Goal: Find specific page/section: Find specific page/section

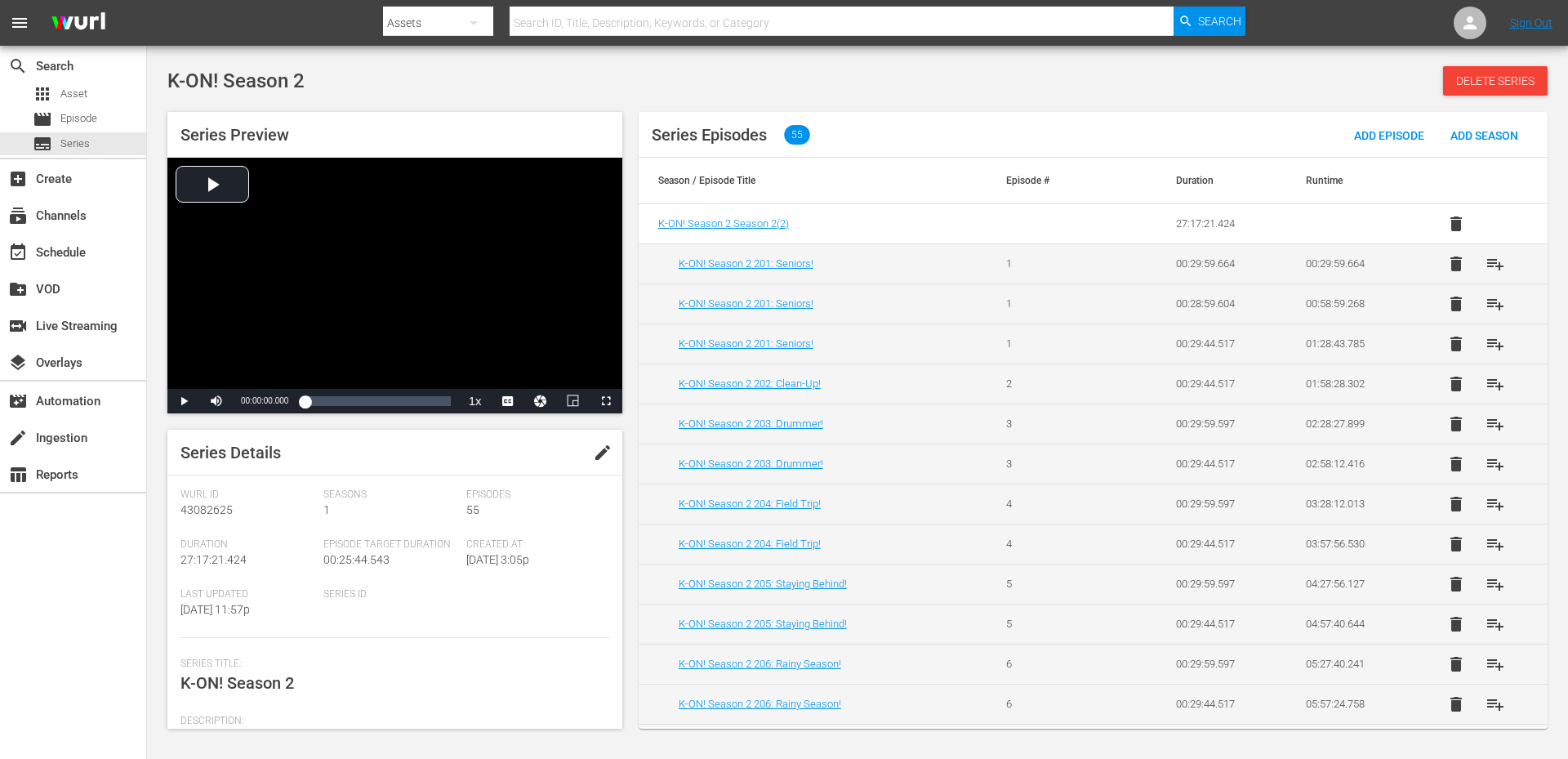
click at [593, 451] on span "edit" at bounding box center [602, 452] width 19 height 19
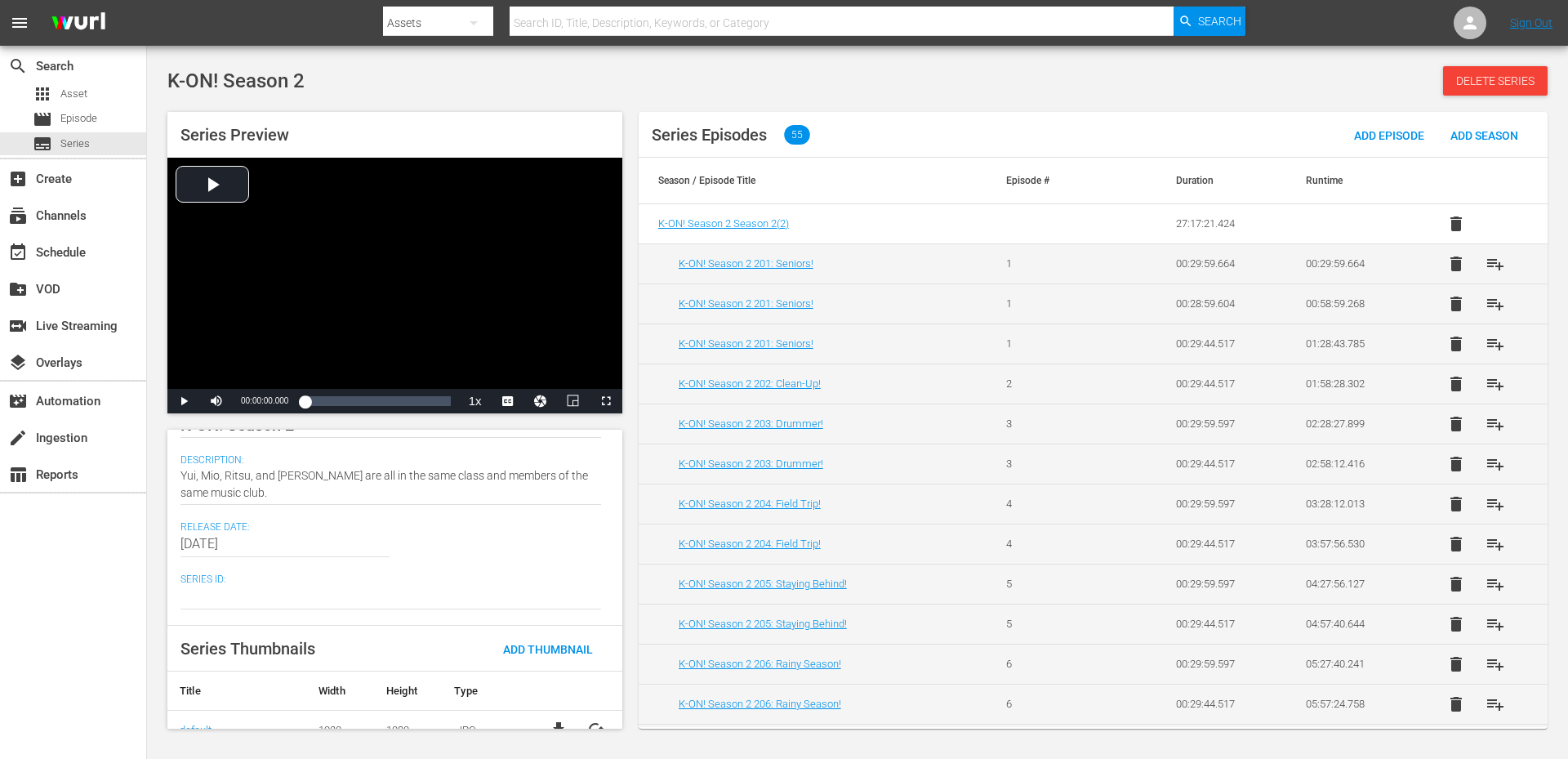
scroll to position [277, 0]
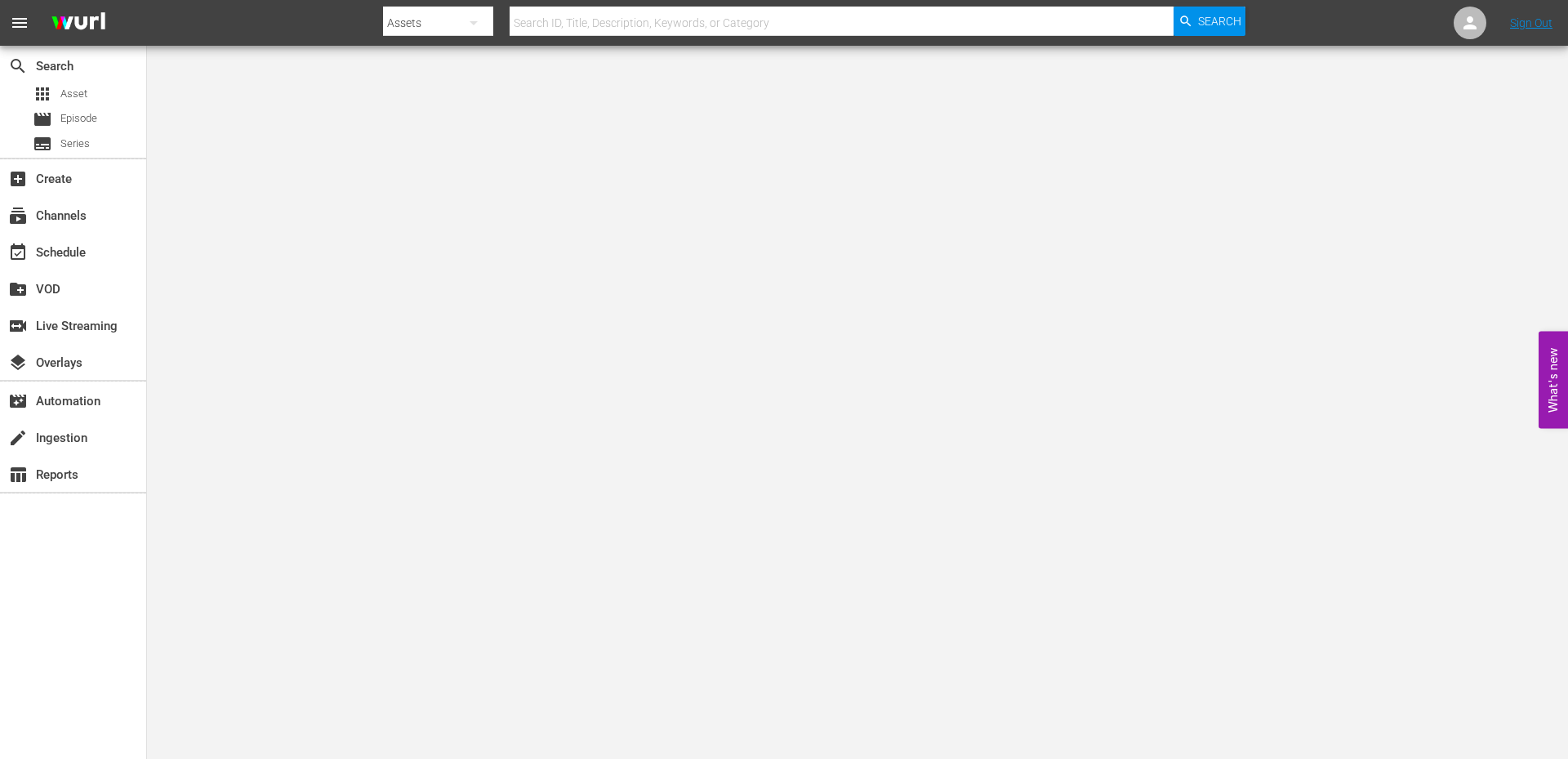
click at [736, 17] on input "text" at bounding box center [841, 23] width 664 height 39
type input "p"
click at [582, 21] on input "text" at bounding box center [841, 23] width 664 height 39
type input "i'm quitting"
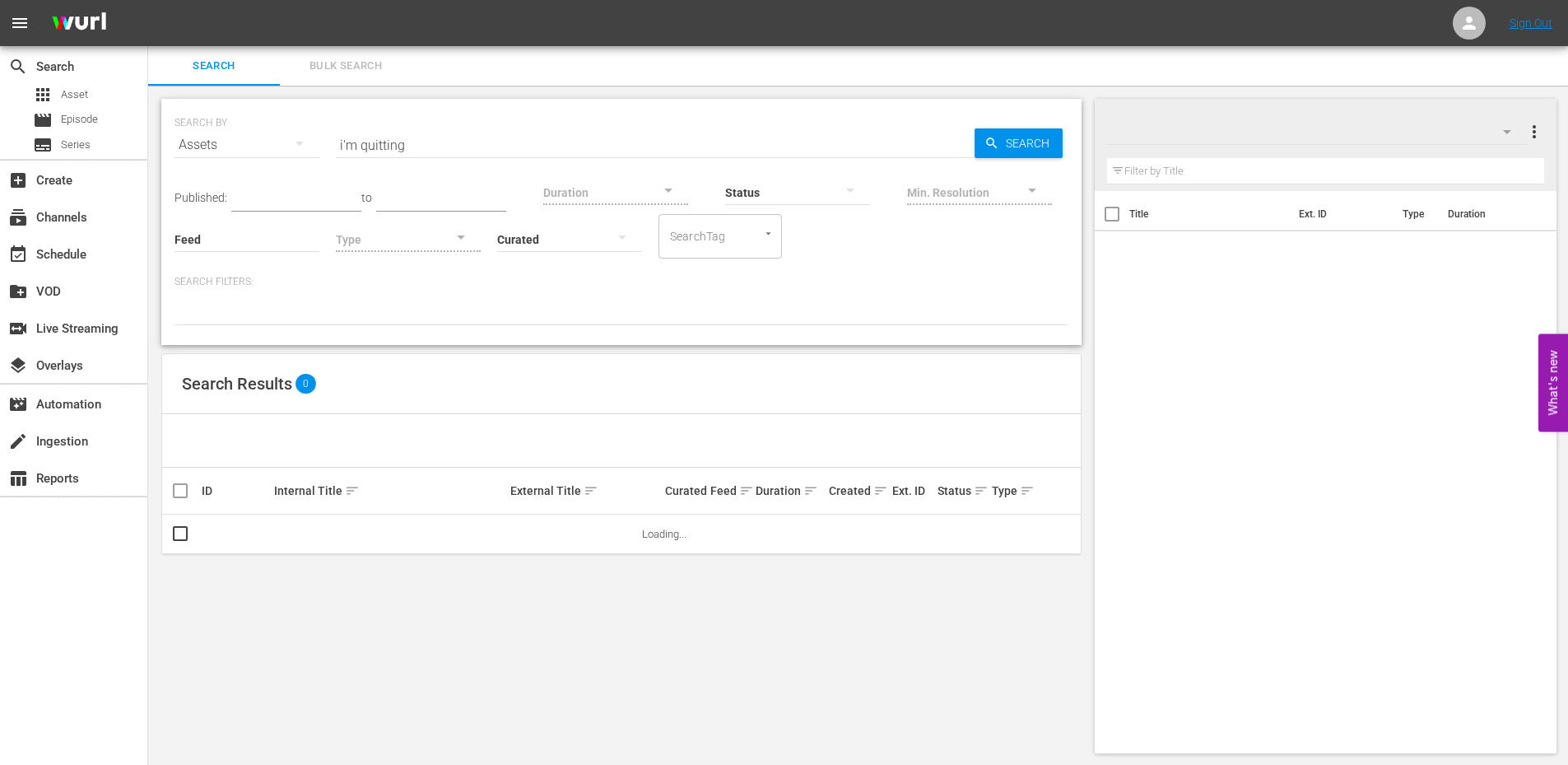
click at [449, 150] on input "i'm quitting" at bounding box center [654, 144] width 638 height 39
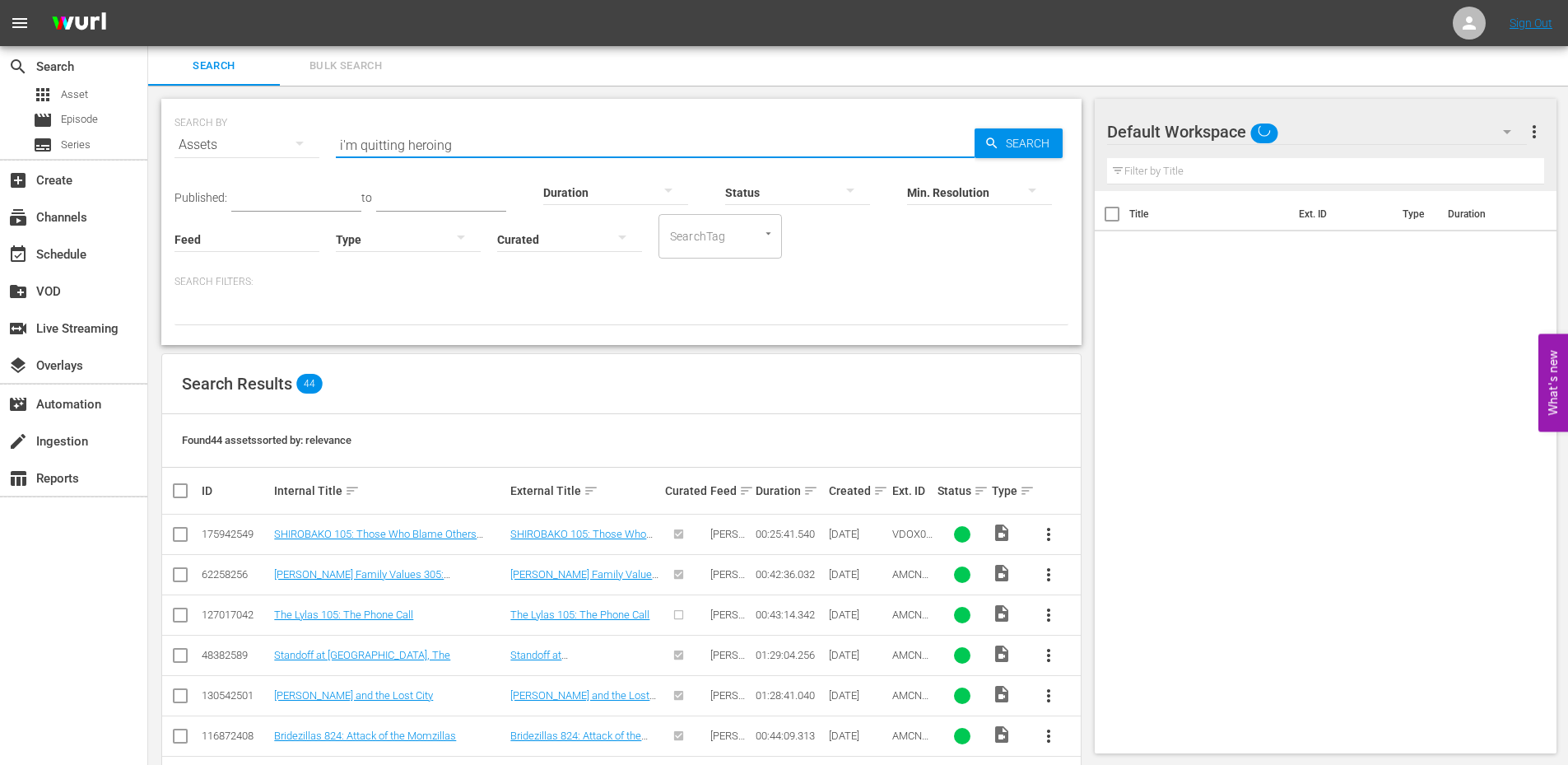
type input "i'm quitting heroing"
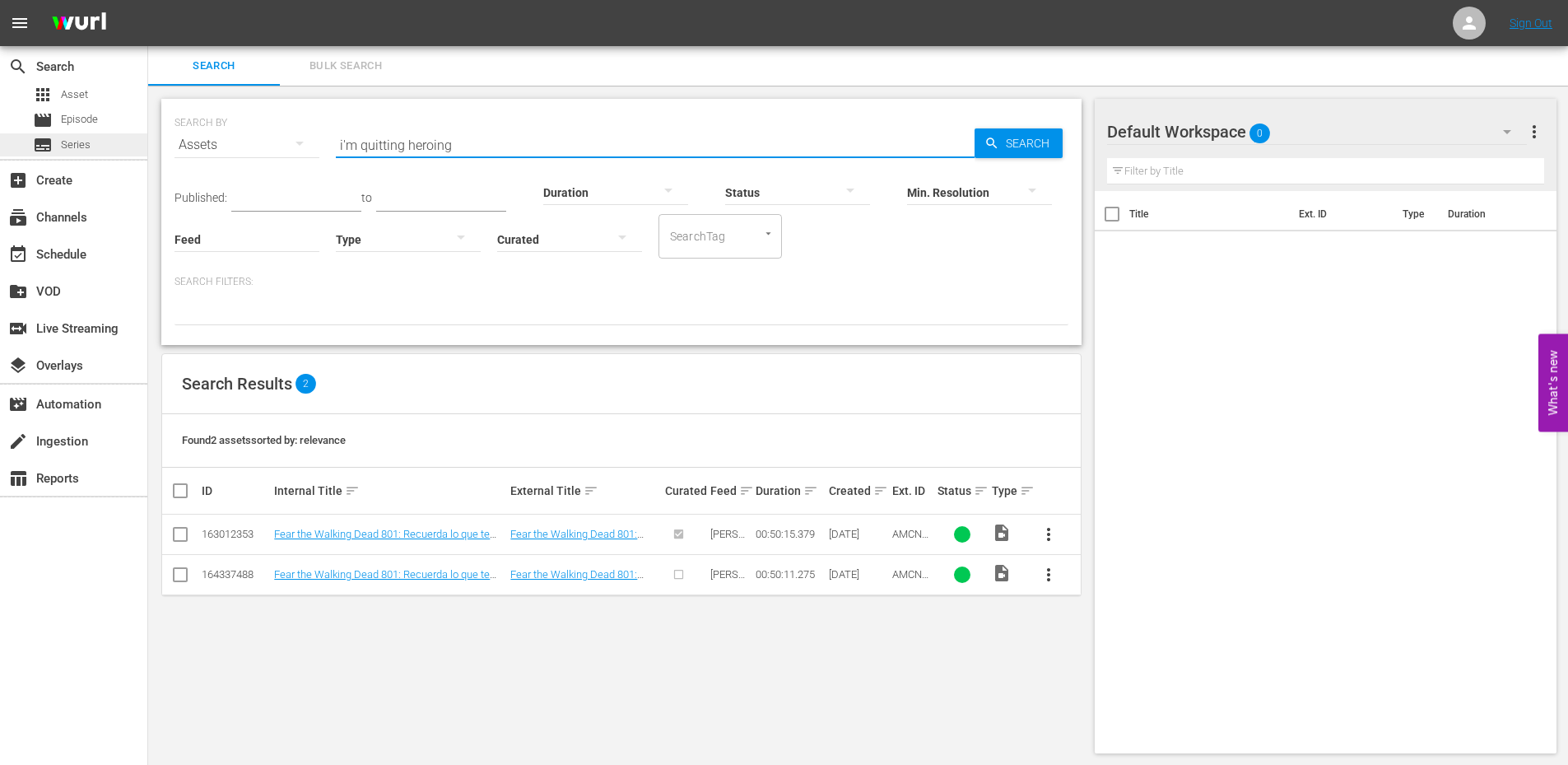
click at [65, 150] on span "Series" at bounding box center [76, 144] width 30 height 16
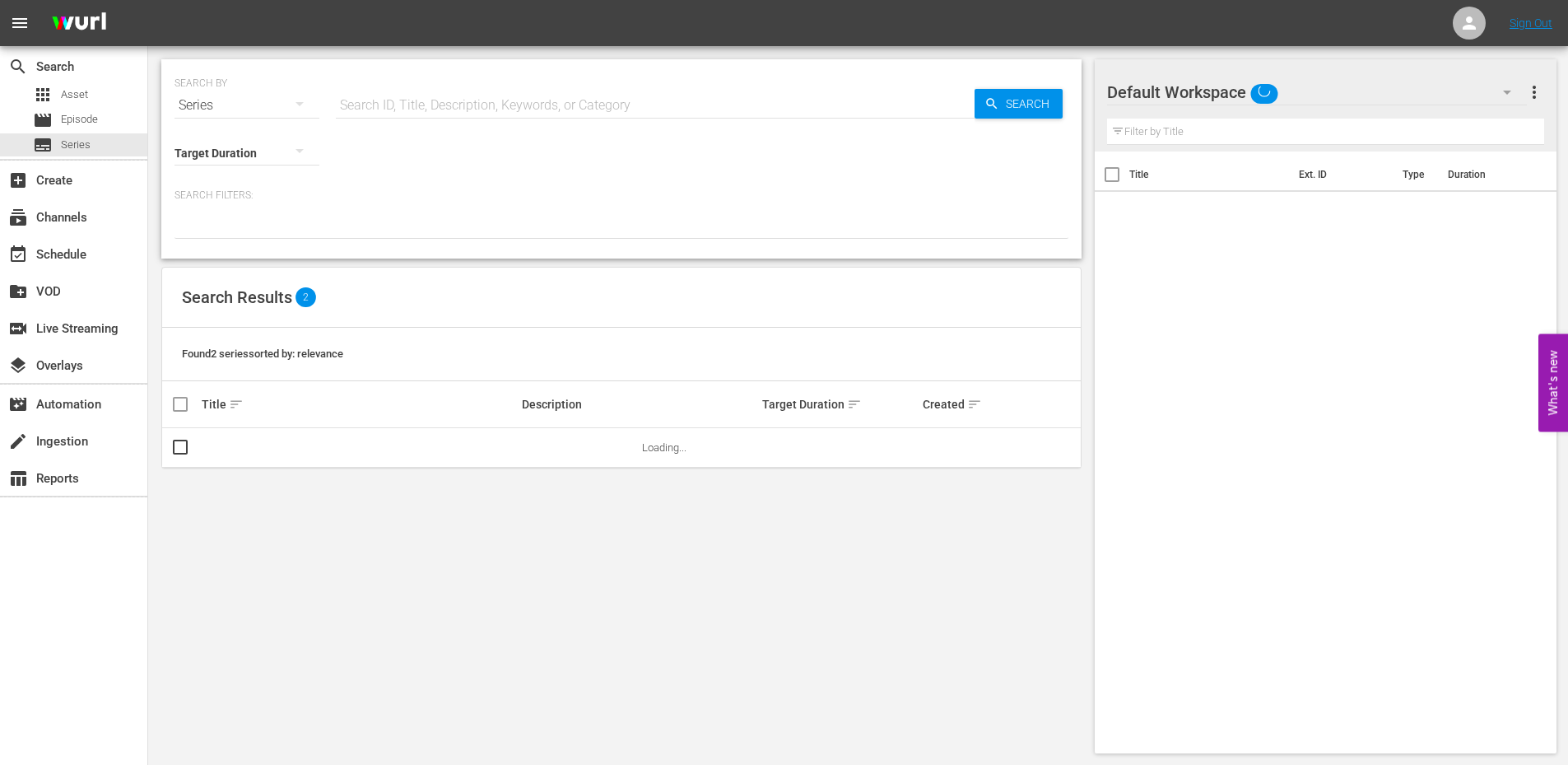
click at [435, 109] on input "text" at bounding box center [654, 105] width 638 height 39
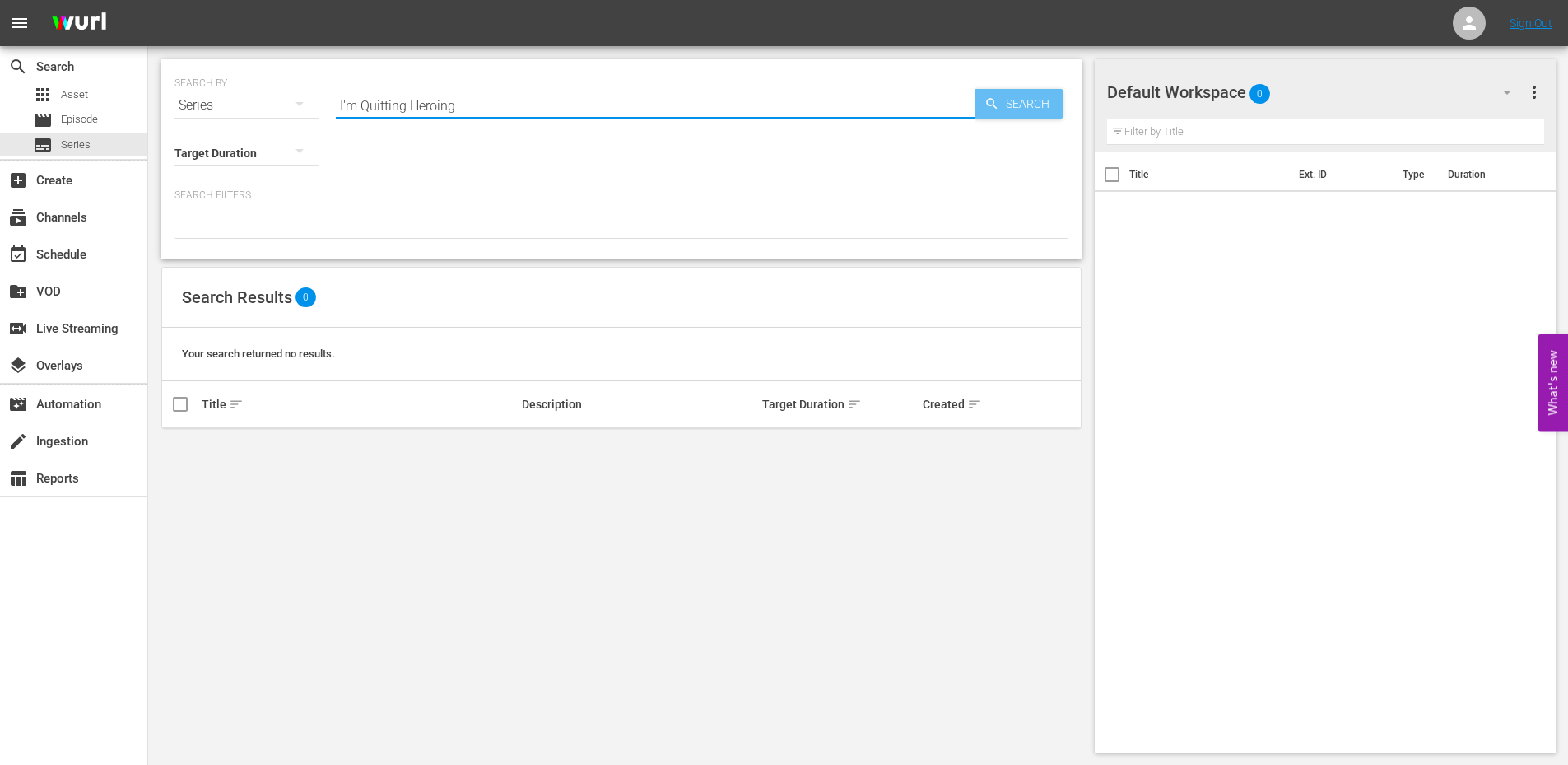
click at [1005, 101] on span "Search" at bounding box center [1031, 104] width 64 height 30
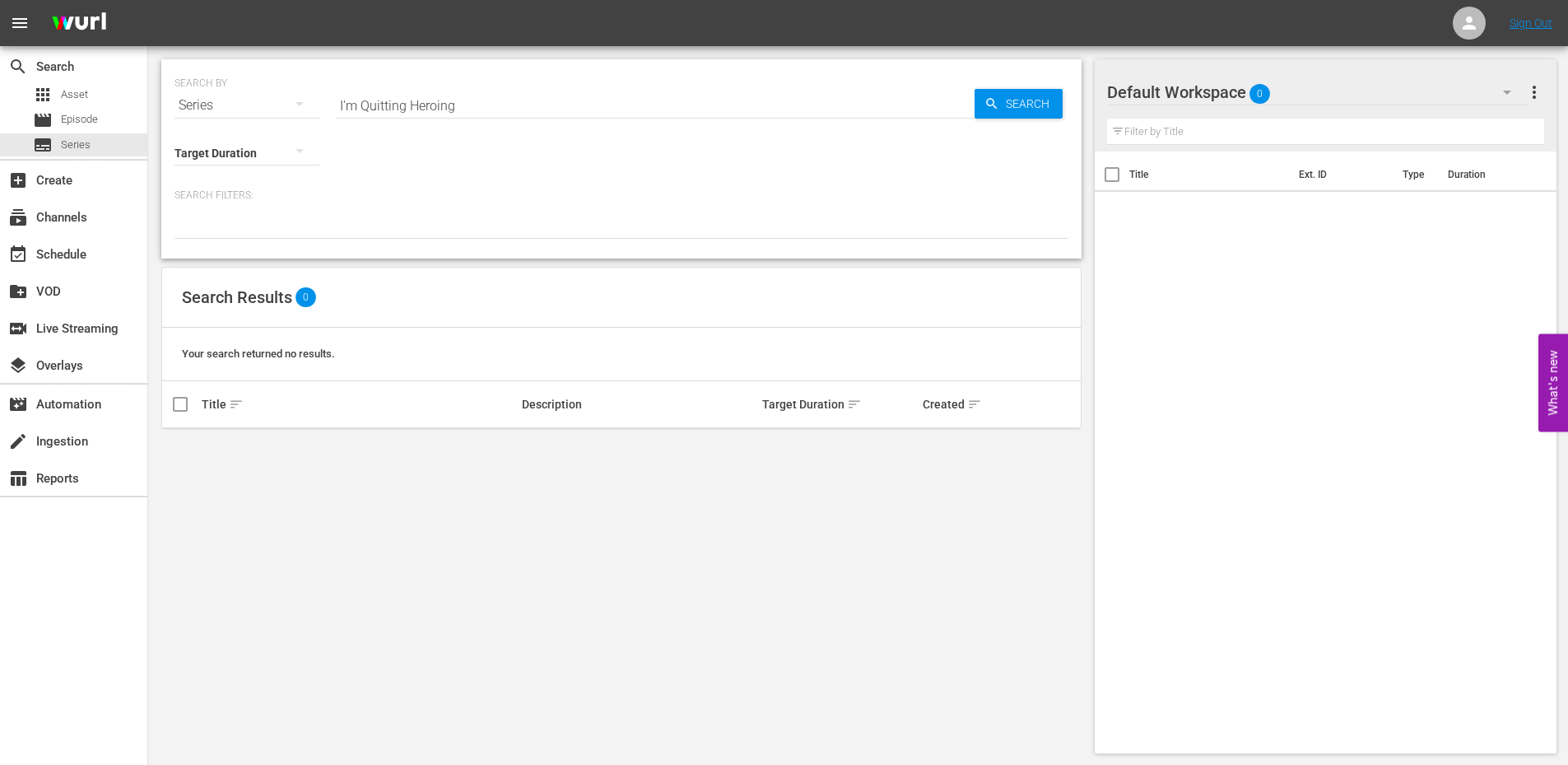
click at [510, 105] on input "I'm Quitting Heroing" at bounding box center [654, 105] width 638 height 39
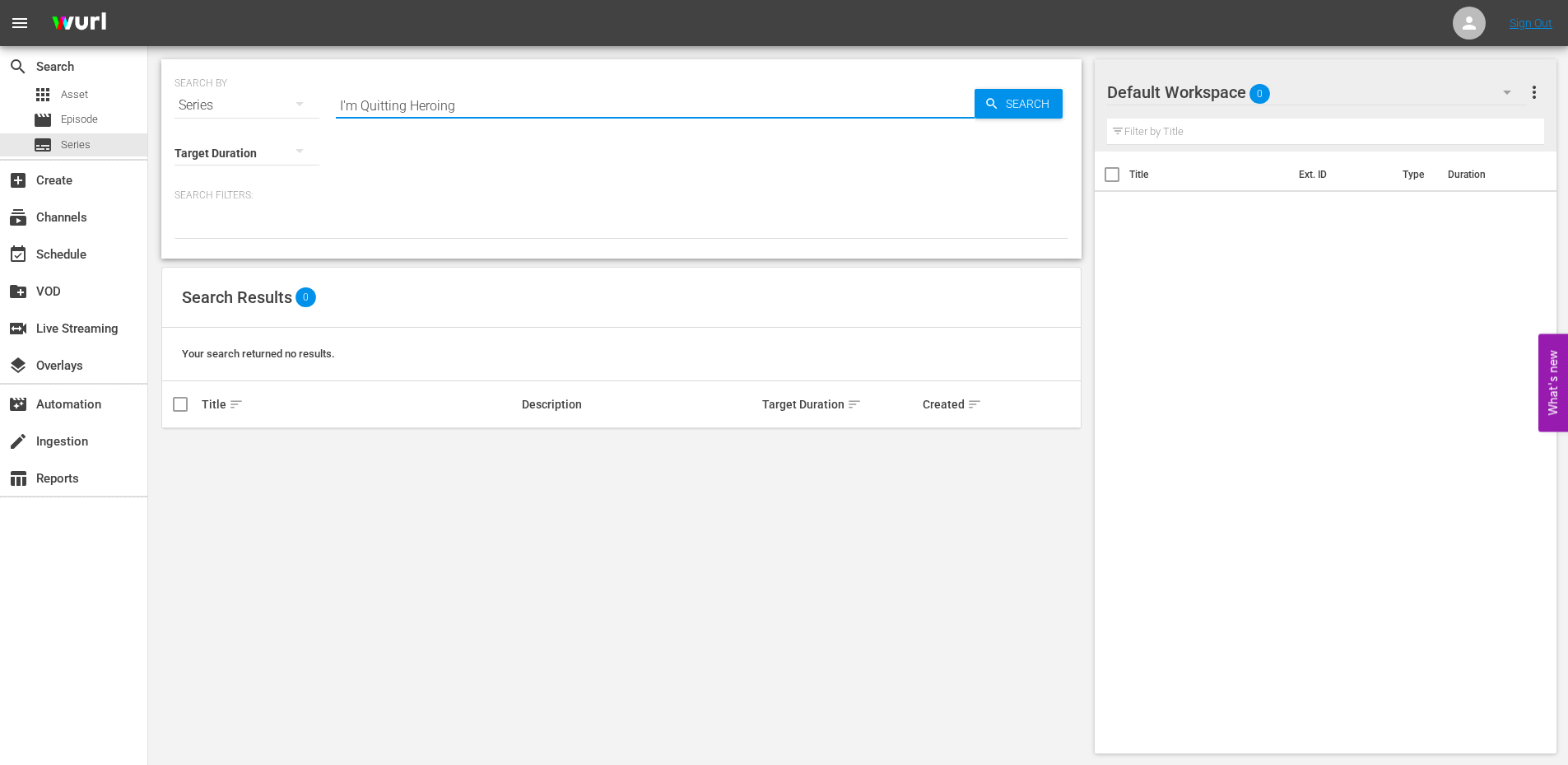
click at [510, 105] on input "I'm Quitting Heroing" at bounding box center [654, 105] width 638 height 39
type input "Chained Soldier"
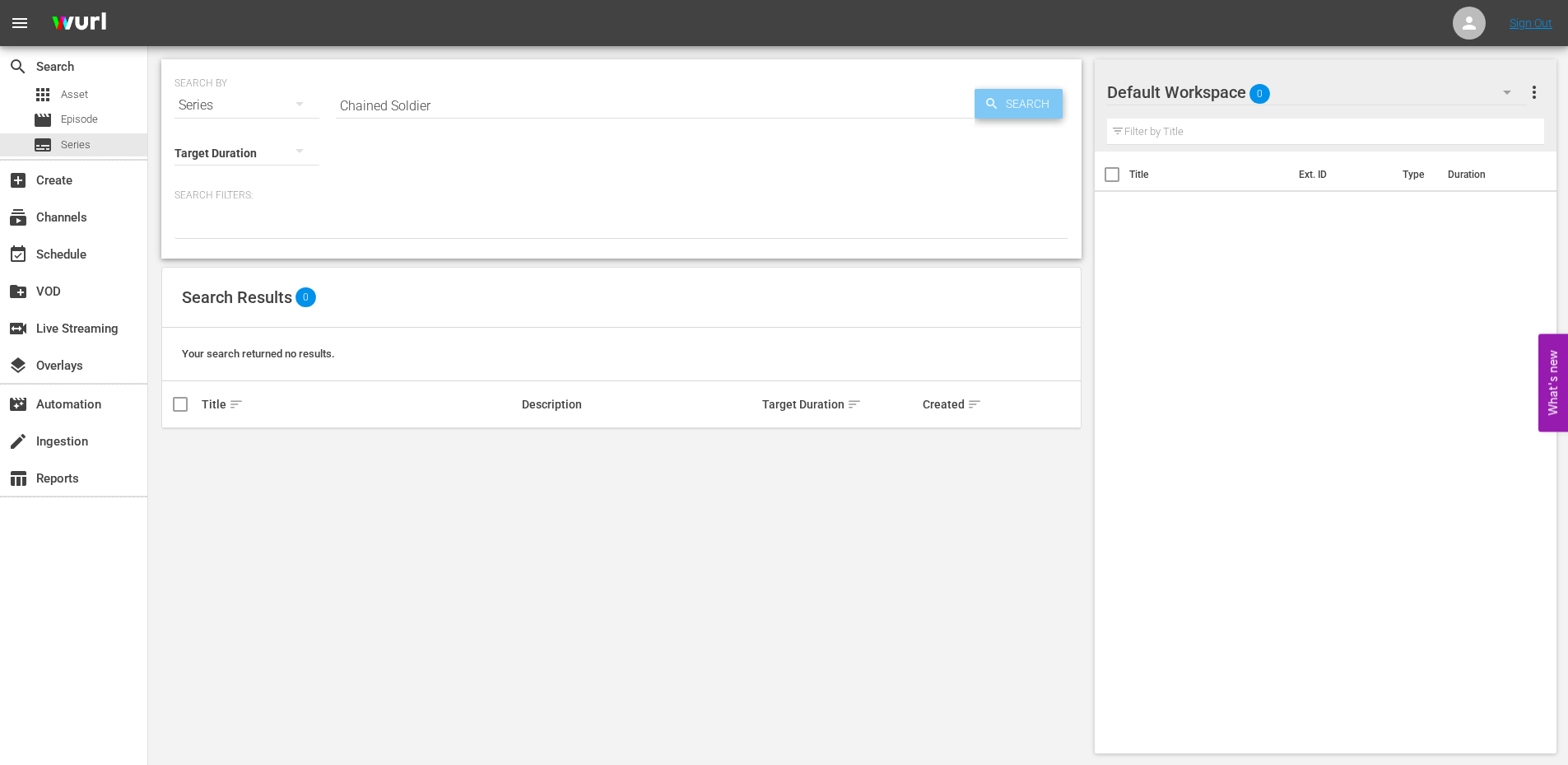
click at [1017, 104] on span "Search" at bounding box center [1031, 104] width 64 height 30
click at [439, 114] on input "Chained Soldier" at bounding box center [654, 105] width 638 height 39
click at [1022, 93] on span "Search" at bounding box center [1031, 104] width 64 height 30
